Goal: Find specific fact

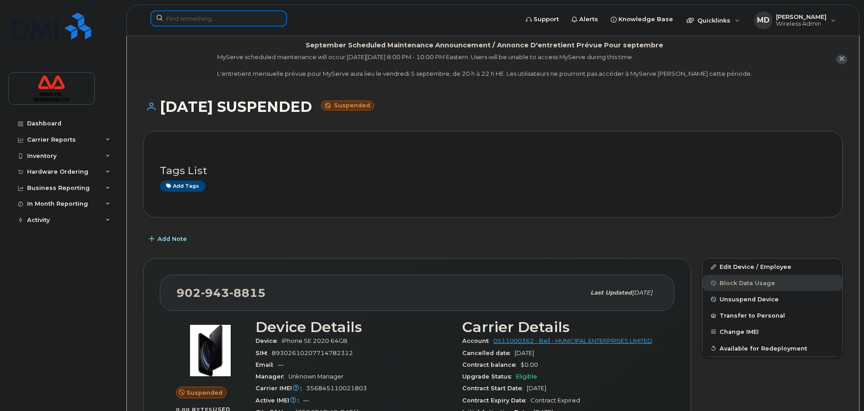
click at [232, 21] on input at bounding box center [218, 18] width 137 height 16
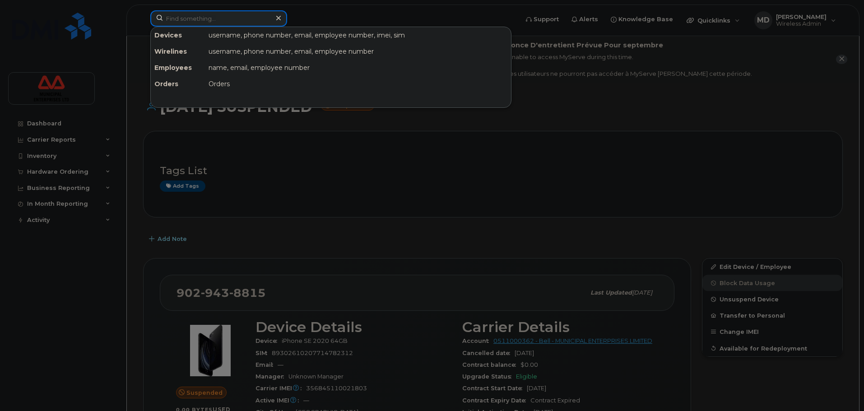
click at [236, 21] on input at bounding box center [218, 18] width 137 height 16
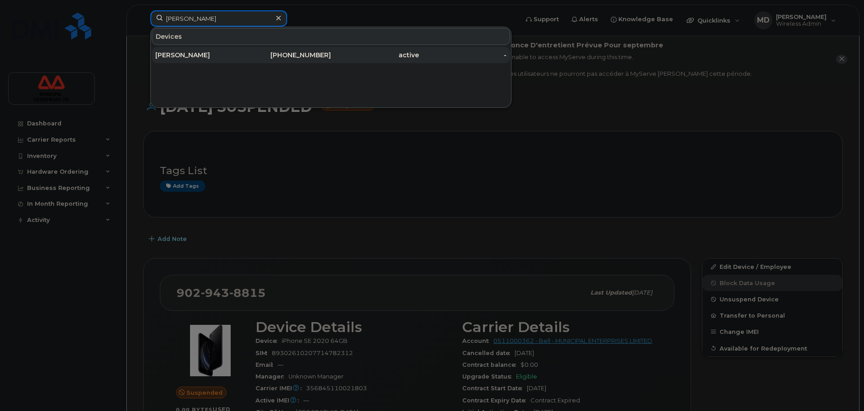
type input "eric hiltz"
click at [228, 58] on div "[PERSON_NAME]" at bounding box center [199, 55] width 88 height 9
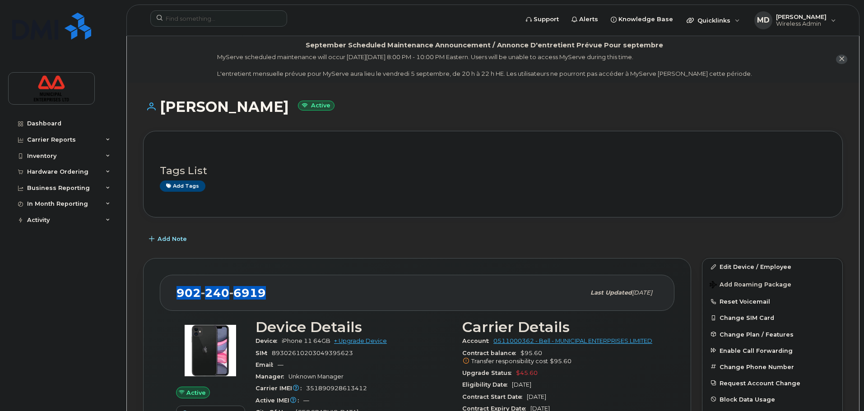
drag, startPoint x: 274, startPoint y: 291, endPoint x: 173, endPoint y: 293, distance: 100.7
click at [173, 293] on div "[PHONE_NUMBER] Last updated [DATE]" at bounding box center [417, 293] width 515 height 36
copy span "[PHONE_NUMBER]"
click at [233, 20] on input at bounding box center [218, 18] width 137 height 16
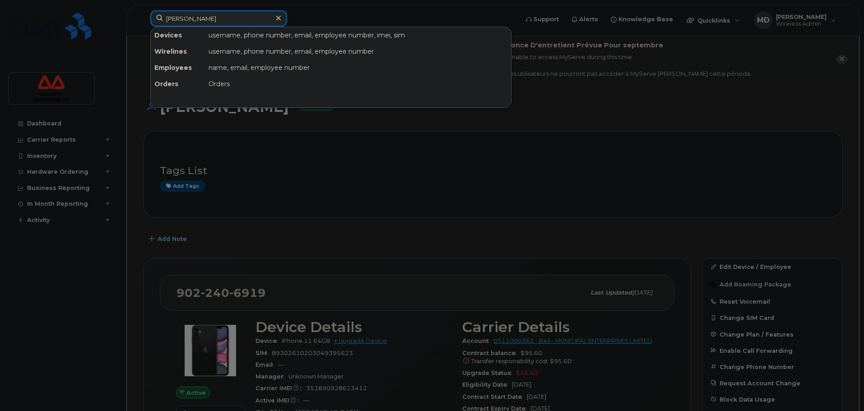
type input "[PERSON_NAME]"
